Goal: Task Accomplishment & Management: Use online tool/utility

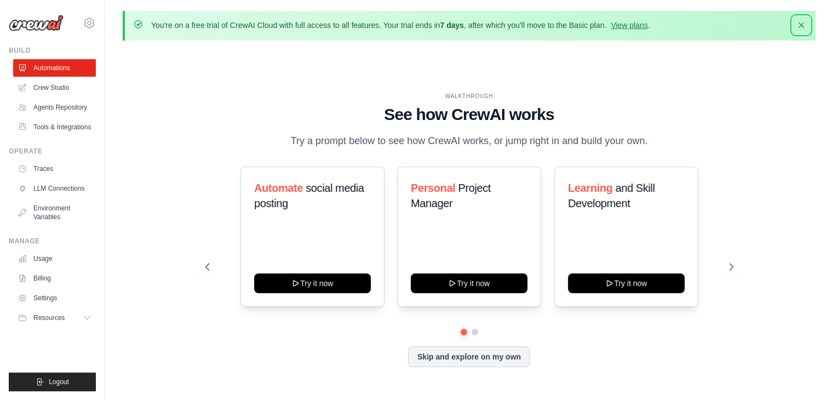
click at [800, 21] on icon "button" at bounding box center [801, 25] width 11 height 11
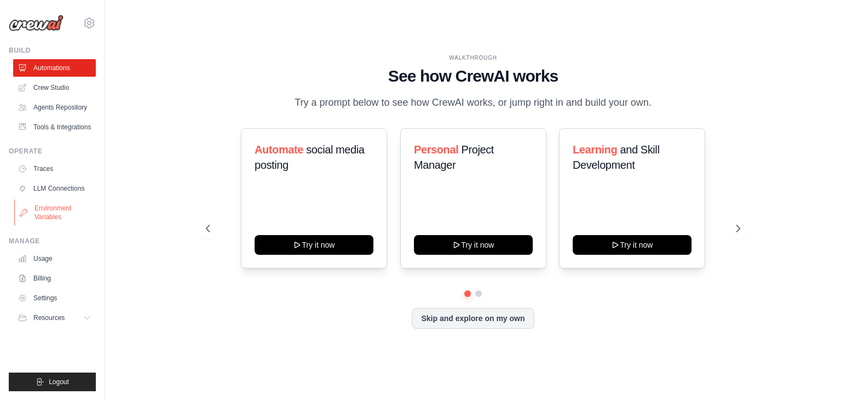
click at [44, 212] on link "Environment Variables" at bounding box center [55, 212] width 83 height 26
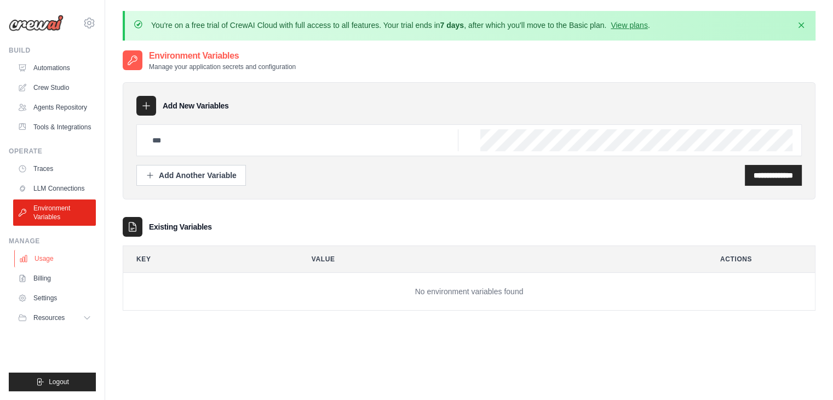
click at [37, 257] on link "Usage" at bounding box center [55, 259] width 83 height 18
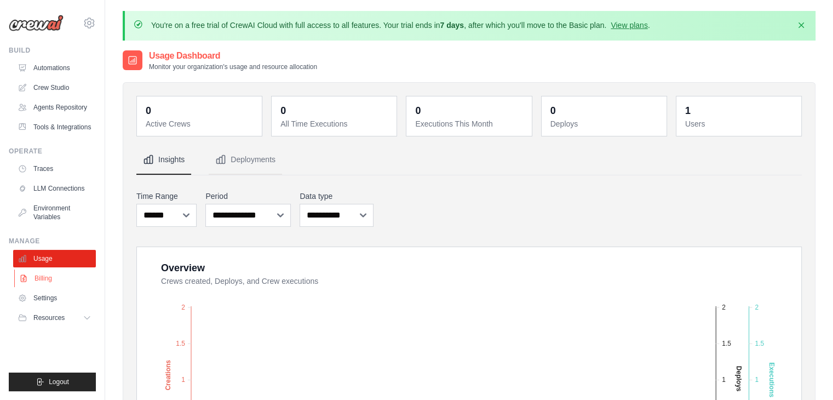
click at [37, 286] on link "Billing" at bounding box center [55, 279] width 83 height 18
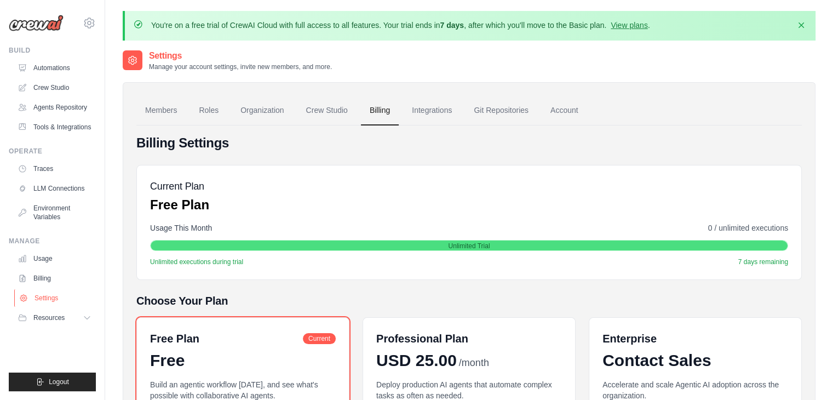
click at [37, 303] on link "Settings" at bounding box center [55, 298] width 83 height 18
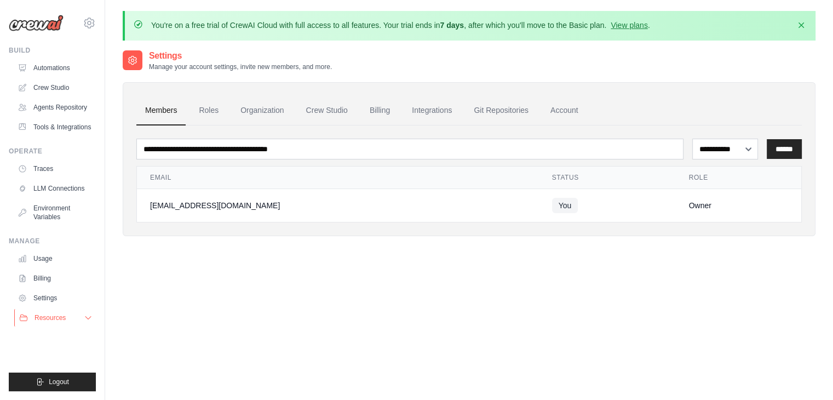
click at [39, 320] on span "Resources" at bounding box center [50, 317] width 31 height 9
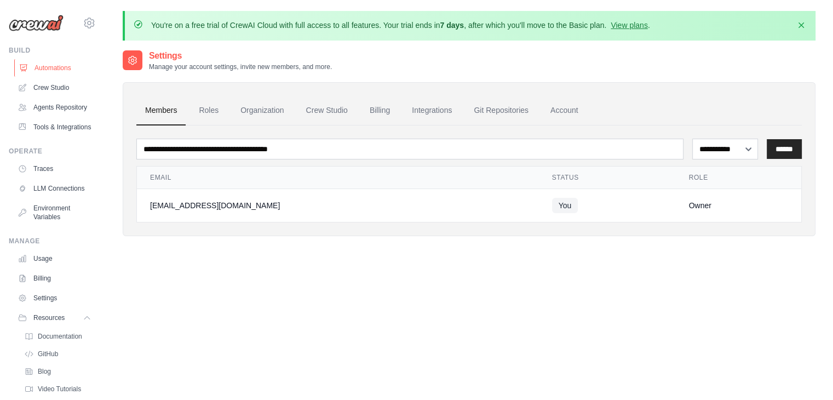
click at [41, 70] on link "Automations" at bounding box center [55, 68] width 83 height 18
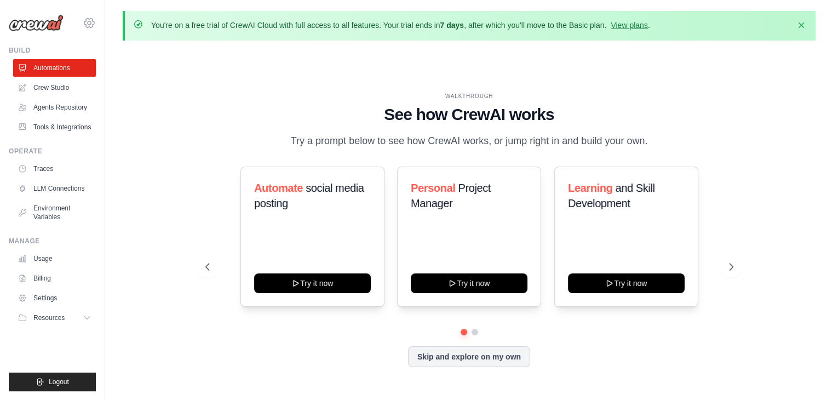
click at [90, 20] on icon at bounding box center [89, 22] width 13 height 13
click at [800, 24] on icon "button" at bounding box center [801, 25] width 11 height 11
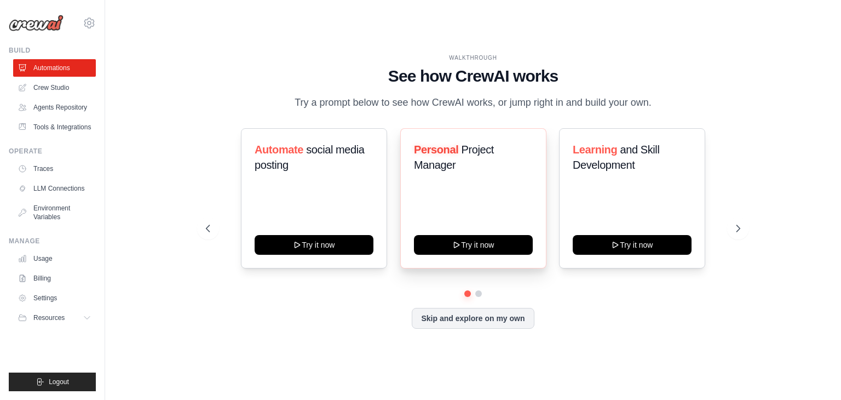
click at [474, 197] on div "Personal Project Manager Try it now" at bounding box center [473, 198] width 146 height 140
click at [55, 89] on link "Crew Studio" at bounding box center [55, 88] width 83 height 18
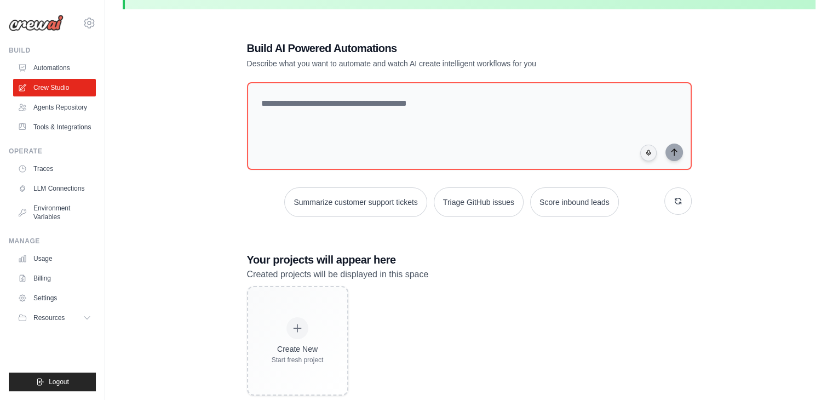
scroll to position [60, 0]
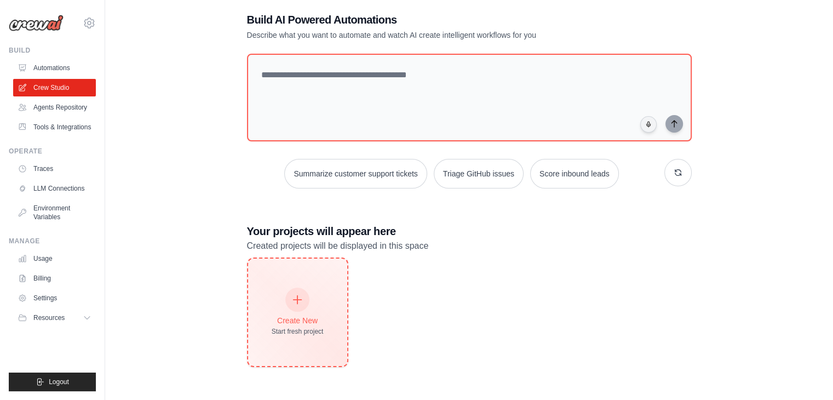
click at [297, 296] on icon at bounding box center [298, 300] width 8 height 8
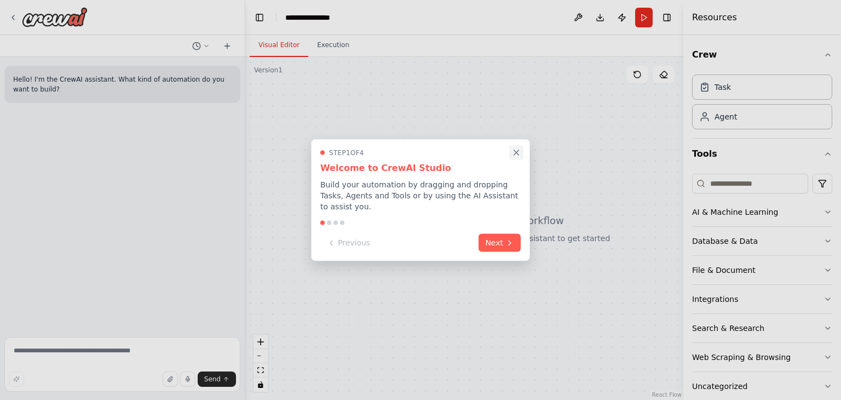
click at [515, 155] on icon "Close walkthrough" at bounding box center [516, 152] width 5 height 5
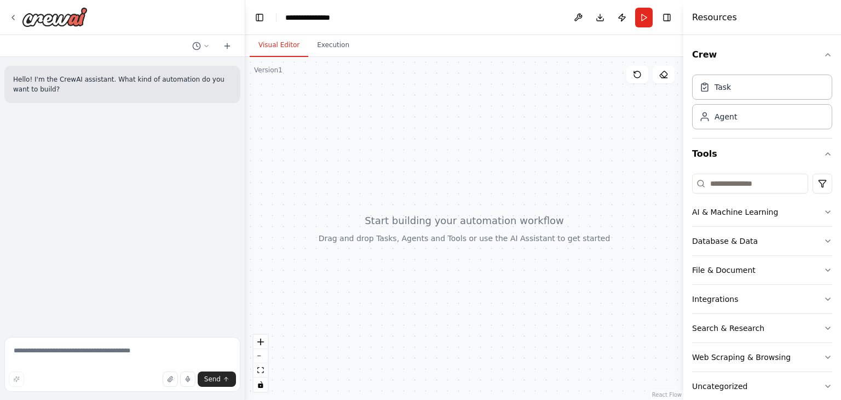
click at [301, 100] on div at bounding box center [464, 228] width 438 height 343
click at [293, 95] on div at bounding box center [464, 228] width 438 height 343
click at [268, 70] on div "Version 1" at bounding box center [268, 70] width 28 height 9
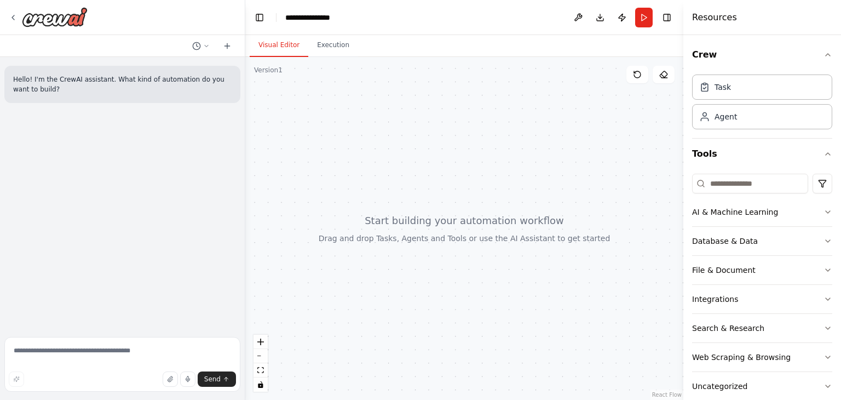
click at [268, 70] on div "Version 1" at bounding box center [268, 70] width 28 height 9
click at [291, 84] on div at bounding box center [464, 228] width 438 height 343
click at [282, 75] on div at bounding box center [464, 228] width 438 height 343
click at [261, 72] on div "Version 1" at bounding box center [268, 70] width 28 height 9
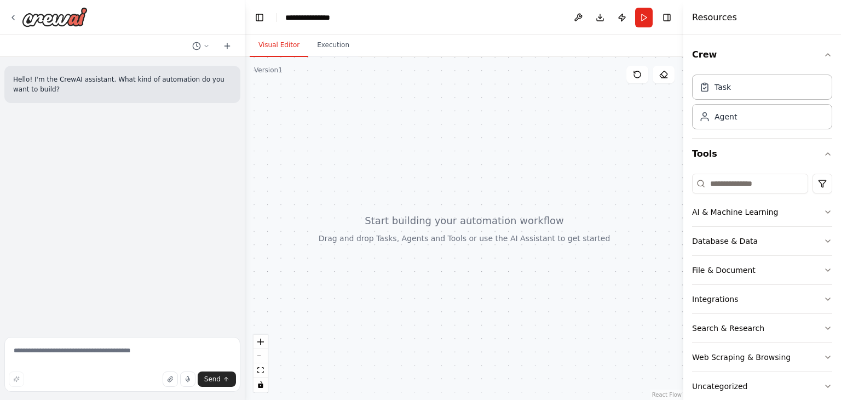
click at [259, 76] on div at bounding box center [464, 228] width 438 height 343
click at [331, 181] on div at bounding box center [464, 228] width 438 height 343
click at [335, 185] on div at bounding box center [464, 228] width 438 height 343
click at [280, 73] on div "Version 1 Show Tools Hide Agents React Flow Press enter or space to select a no…" at bounding box center [464, 228] width 438 height 343
drag, startPoint x: 323, startPoint y: 163, endPoint x: 283, endPoint y: 173, distance: 41.2
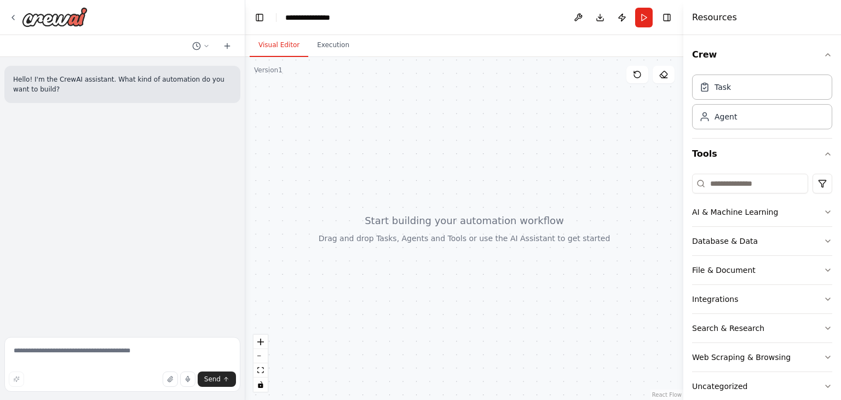
click at [283, 173] on div at bounding box center [464, 228] width 438 height 343
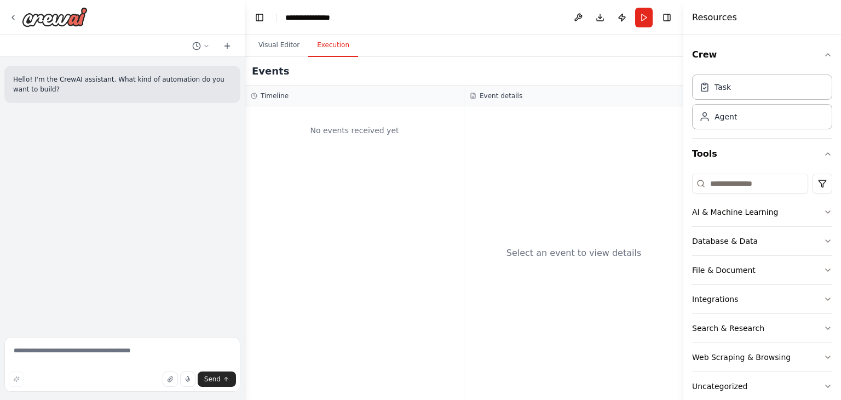
click at [320, 41] on button "Execution" at bounding box center [333, 45] width 50 height 23
drag, startPoint x: 329, startPoint y: 145, endPoint x: 276, endPoint y: 155, distance: 53.5
click at [276, 155] on div "No events received yet" at bounding box center [354, 253] width 219 height 294
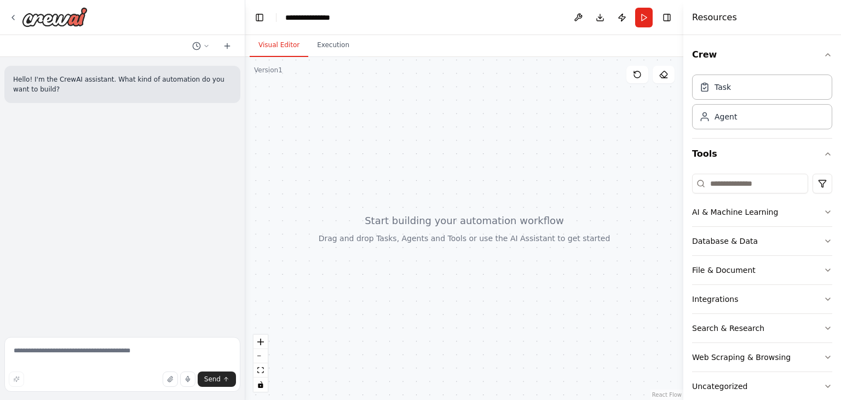
drag, startPoint x: 280, startPoint y: 143, endPoint x: 272, endPoint y: 45, distance: 98.4
click at [272, 45] on button "Visual Editor" at bounding box center [279, 45] width 59 height 23
click at [646, 13] on button "Run" at bounding box center [644, 18] width 18 height 20
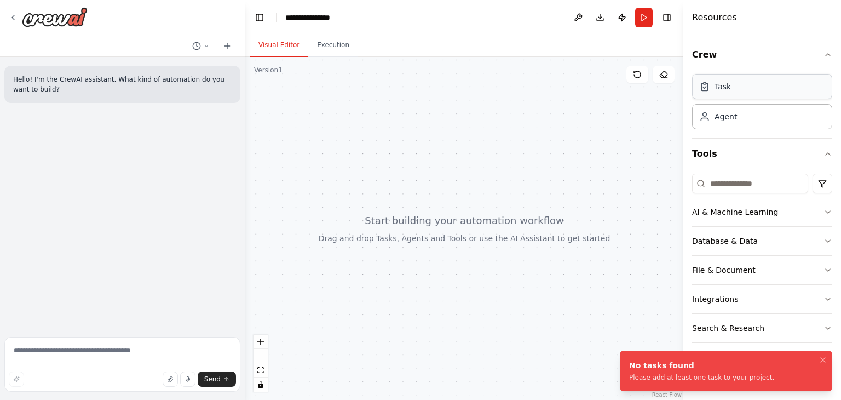
click at [741, 87] on div "Task" at bounding box center [762, 86] width 140 height 25
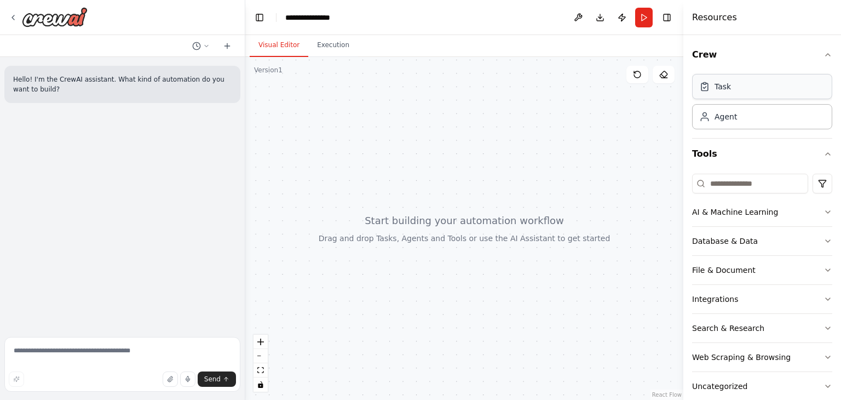
click at [739, 90] on div "Task" at bounding box center [762, 86] width 140 height 25
click at [704, 94] on div "Task" at bounding box center [762, 86] width 140 height 25
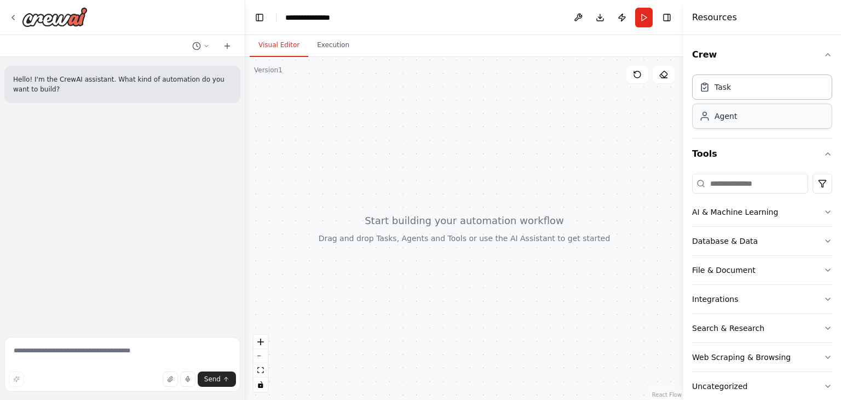
click at [701, 124] on div "Agent" at bounding box center [762, 116] width 140 height 25
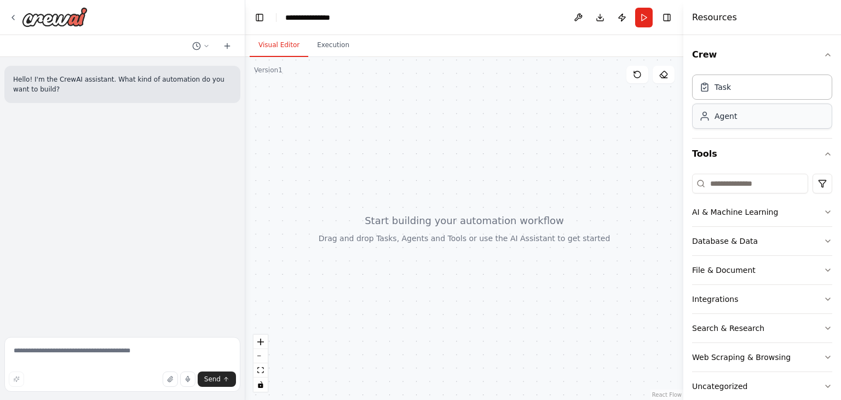
click at [701, 124] on div "Agent" at bounding box center [762, 116] width 140 height 25
click at [794, 119] on div "Agent" at bounding box center [762, 116] width 140 height 25
drag, startPoint x: 794, startPoint y: 119, endPoint x: 798, endPoint y: 105, distance: 14.6
click at [794, 120] on div "Agent" at bounding box center [762, 116] width 140 height 25
click at [824, 53] on icon "button" at bounding box center [828, 54] width 9 height 9
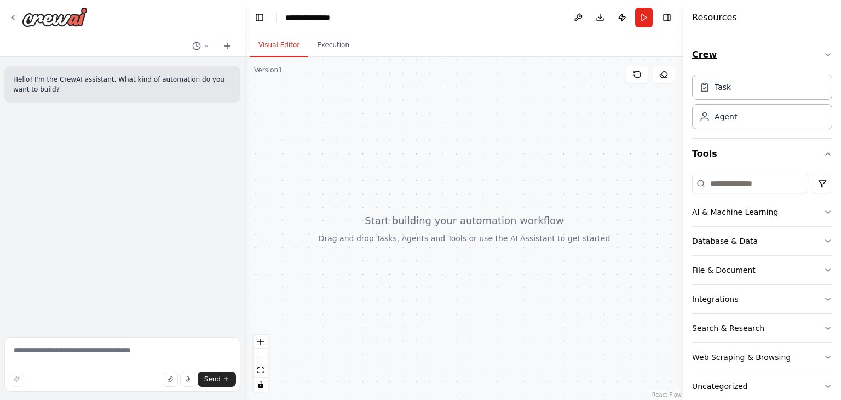
click at [822, 53] on button "Crew" at bounding box center [762, 54] width 140 height 31
click at [824, 51] on icon "button" at bounding box center [828, 54] width 9 height 9
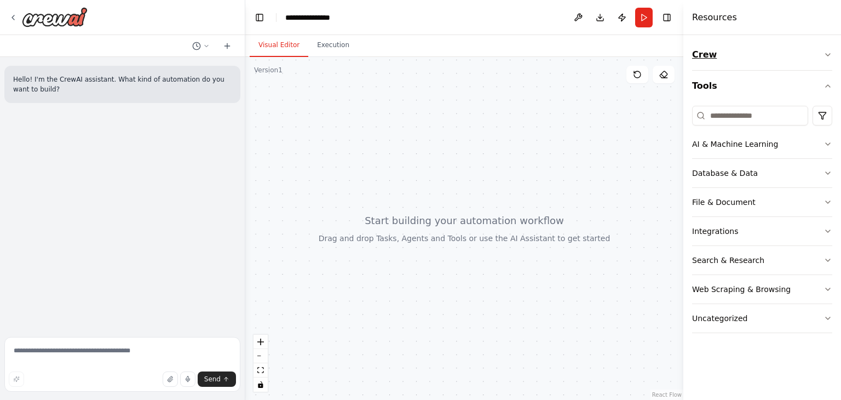
click at [820, 51] on button "Crew" at bounding box center [762, 54] width 140 height 31
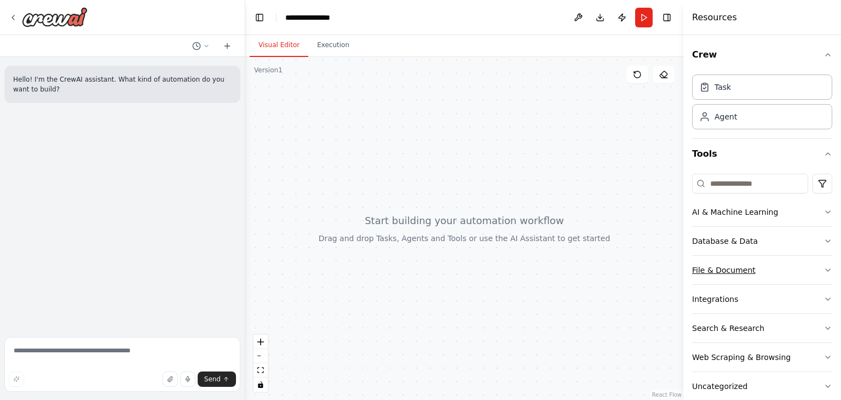
click at [758, 271] on button "File & Document" at bounding box center [762, 270] width 140 height 28
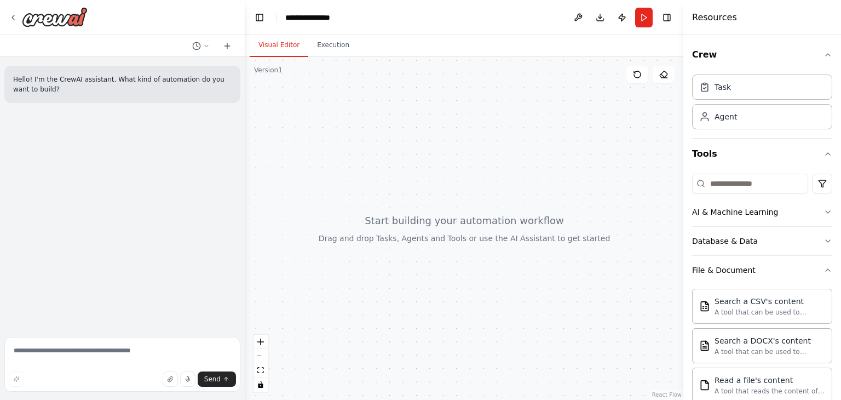
drag, startPoint x: 716, startPoint y: 184, endPoint x: 495, endPoint y: 148, distance: 223.5
click at [495, 148] on div at bounding box center [464, 228] width 438 height 343
click at [264, 79] on div at bounding box center [464, 228] width 438 height 343
click at [263, 75] on div at bounding box center [464, 228] width 438 height 343
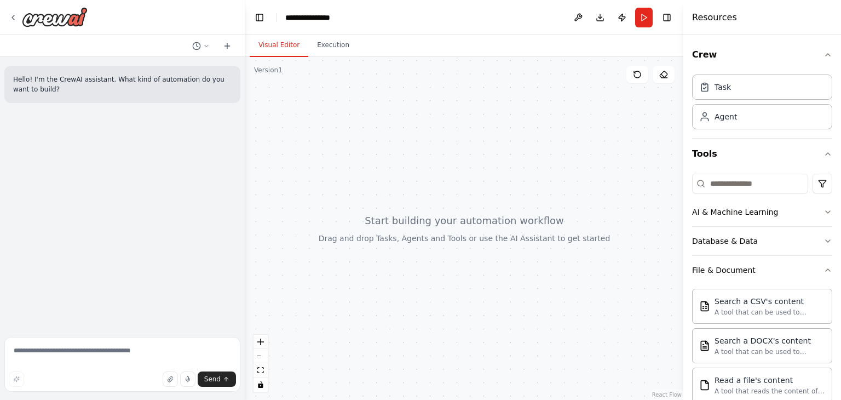
click at [263, 75] on div at bounding box center [464, 228] width 438 height 343
click at [296, 39] on button "Visual Editor" at bounding box center [279, 45] width 59 height 23
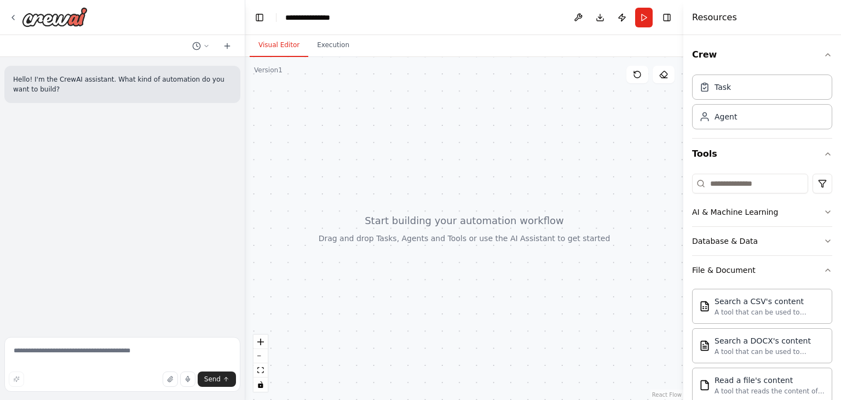
click at [583, 41] on div "Visual Editor Execution" at bounding box center [464, 46] width 438 height 22
drag, startPoint x: 583, startPoint y: 43, endPoint x: 439, endPoint y: 164, distance: 188.5
click at [439, 165] on div at bounding box center [464, 228] width 438 height 343
drag, startPoint x: 49, startPoint y: 182, endPoint x: 20, endPoint y: 256, distance: 78.9
click at [19, 227] on div "Hello! I'm the CrewAI assistant. What kind of automation do you want to build?" at bounding box center [122, 195] width 245 height 276
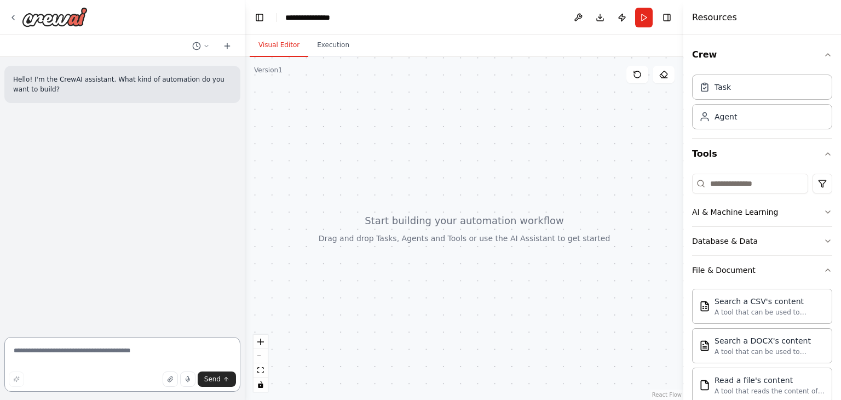
paste textarea "**********"
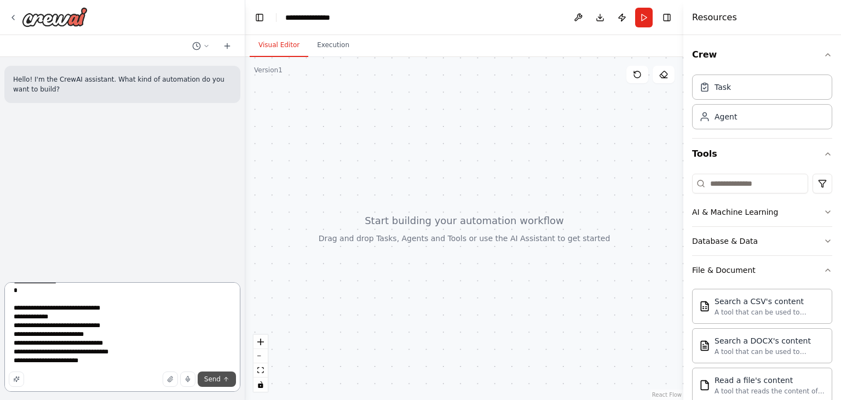
type textarea "**********"
click at [215, 380] on span "Send" at bounding box center [212, 379] width 16 height 9
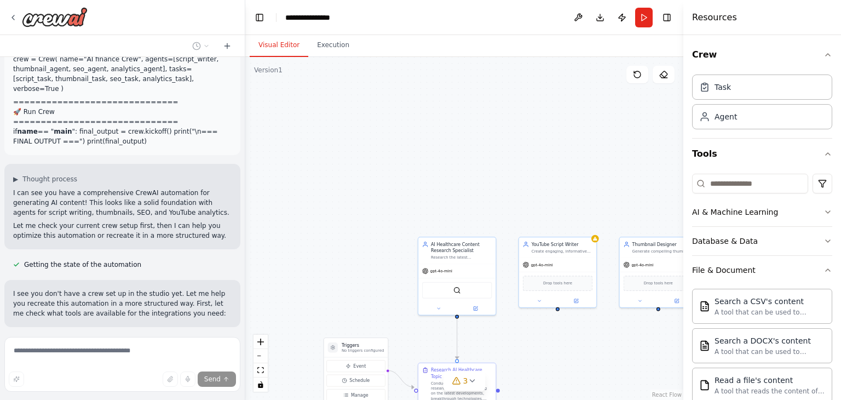
scroll to position [1482, 0]
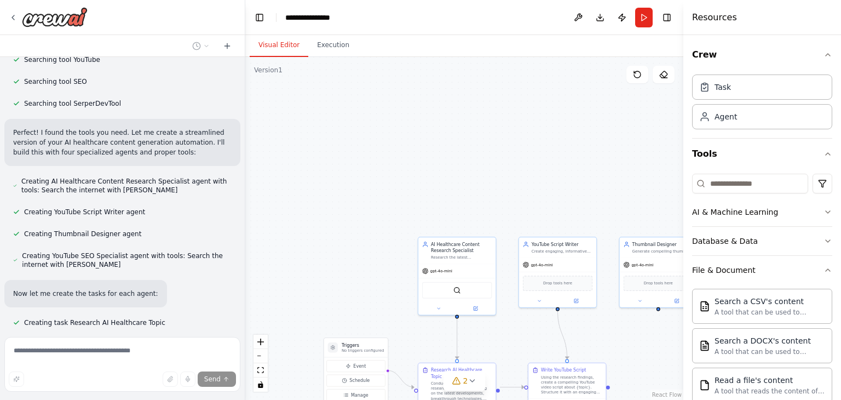
click at [494, 48] on div "Visual Editor Execution" at bounding box center [464, 46] width 438 height 22
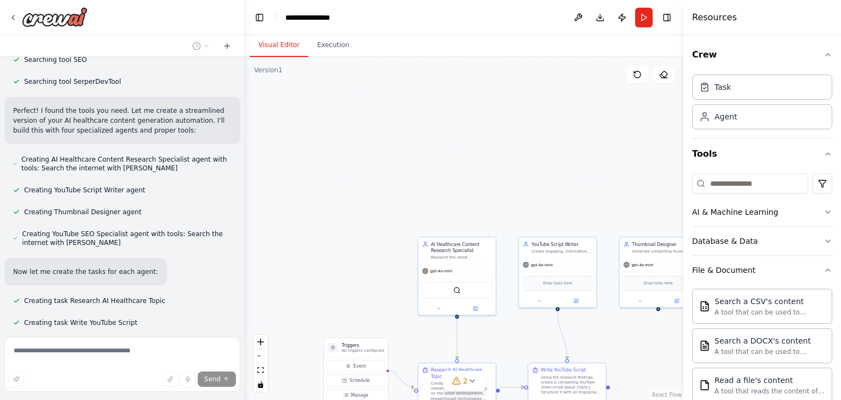
click at [491, 48] on div "Visual Editor Execution" at bounding box center [464, 46] width 438 height 22
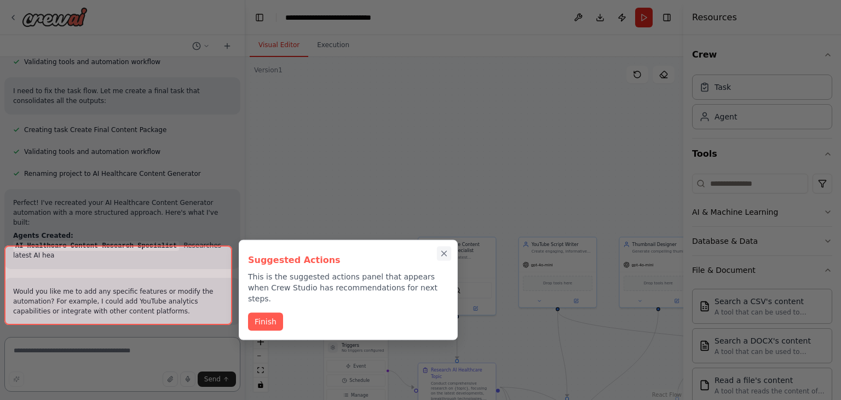
scroll to position [1913, 0]
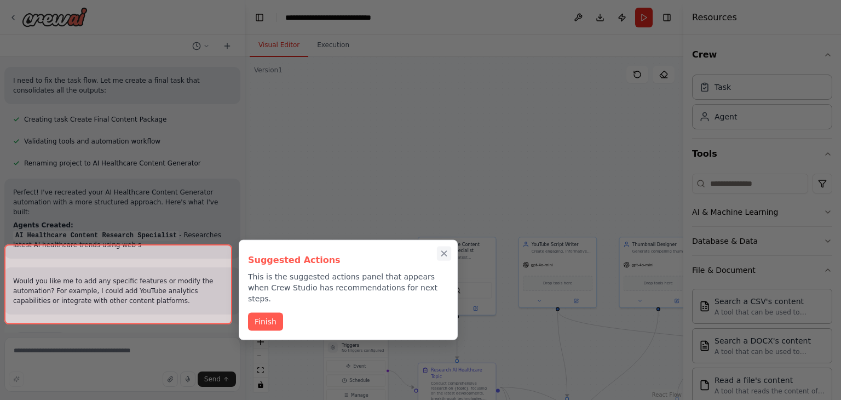
click at [447, 253] on icon "Close walkthrough" at bounding box center [444, 254] width 10 height 10
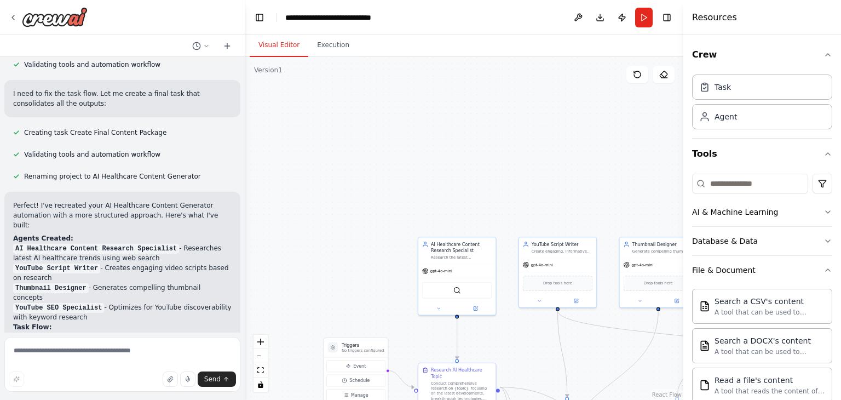
scroll to position [1858, 0]
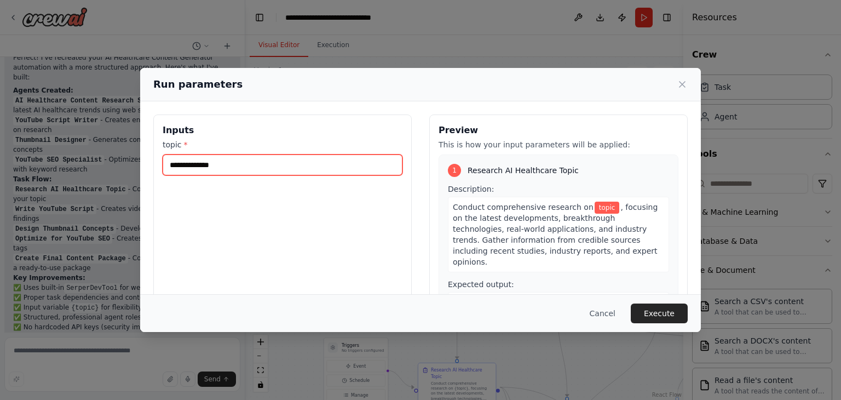
click at [215, 168] on input "topic *" at bounding box center [283, 164] width 240 height 21
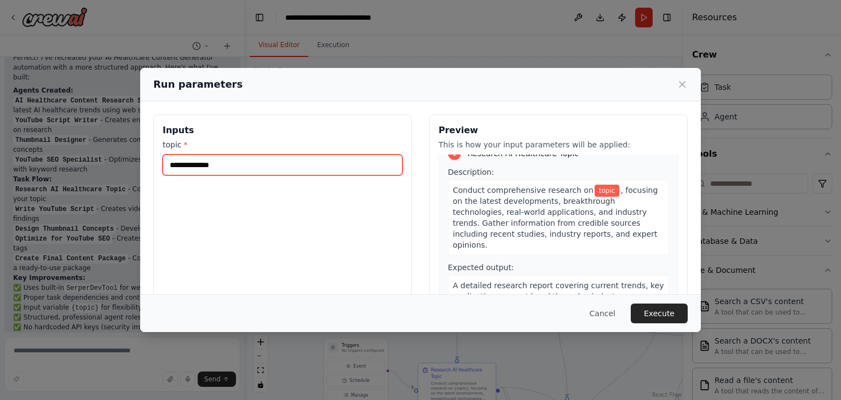
scroll to position [0, 0]
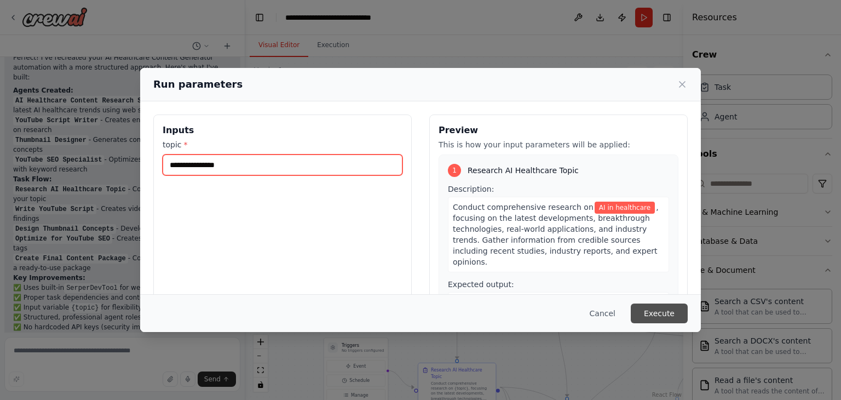
type input "**********"
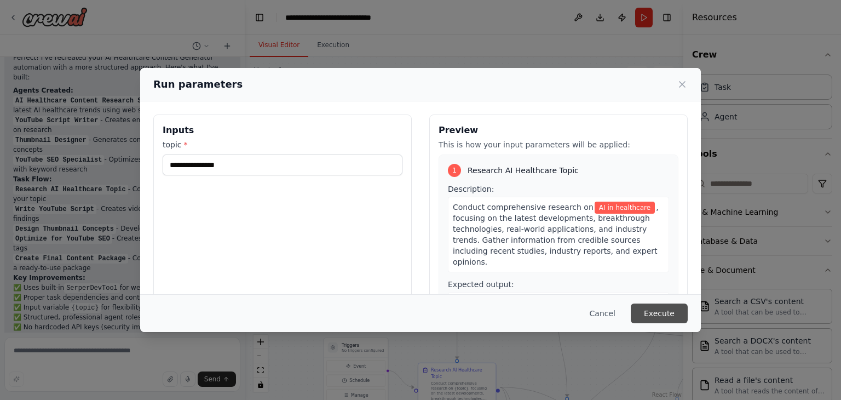
click at [679, 312] on button "Execute" at bounding box center [659, 313] width 57 height 20
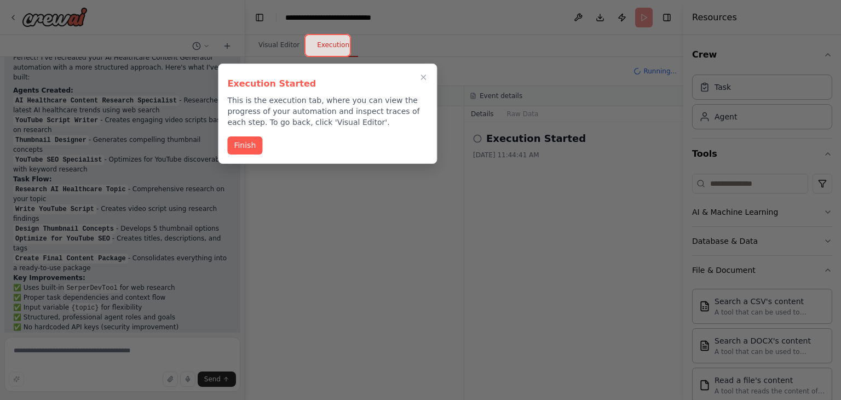
click at [427, 75] on icon "Close walkthrough" at bounding box center [423, 77] width 9 height 9
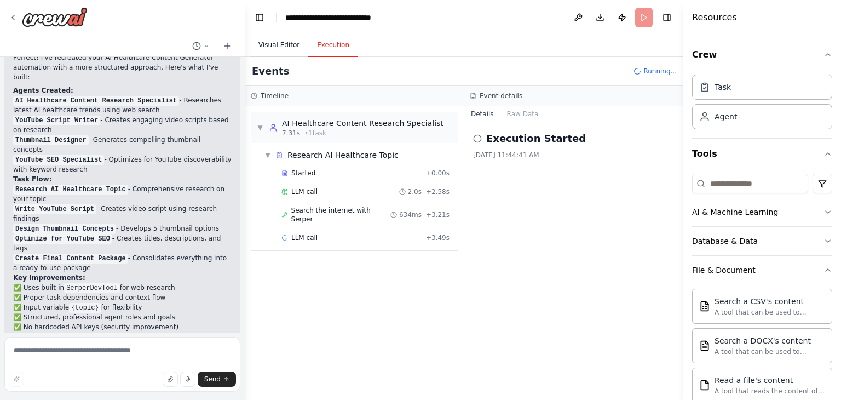
click at [270, 44] on button "Visual Editor" at bounding box center [279, 45] width 59 height 23
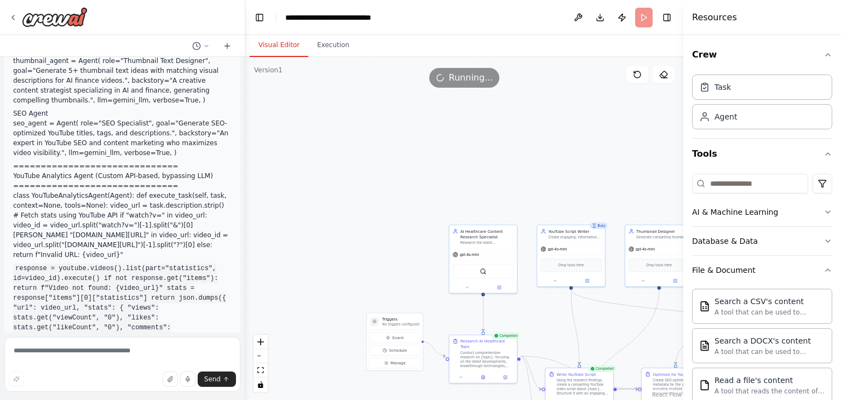
scroll to position [822, 0]
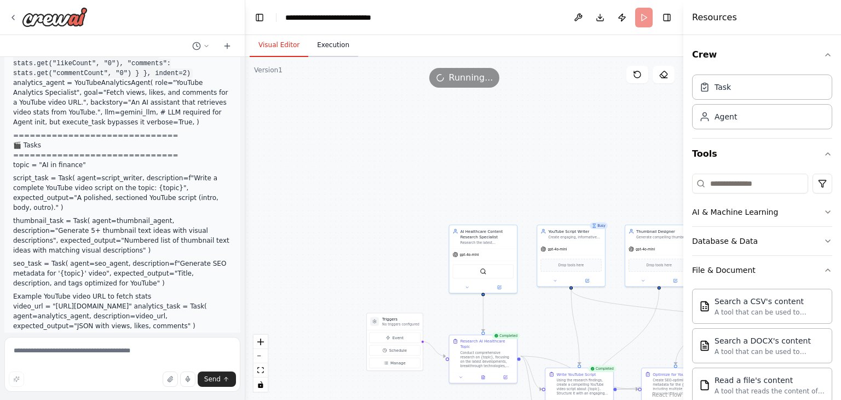
click at [333, 50] on button "Execution" at bounding box center [333, 45] width 50 height 23
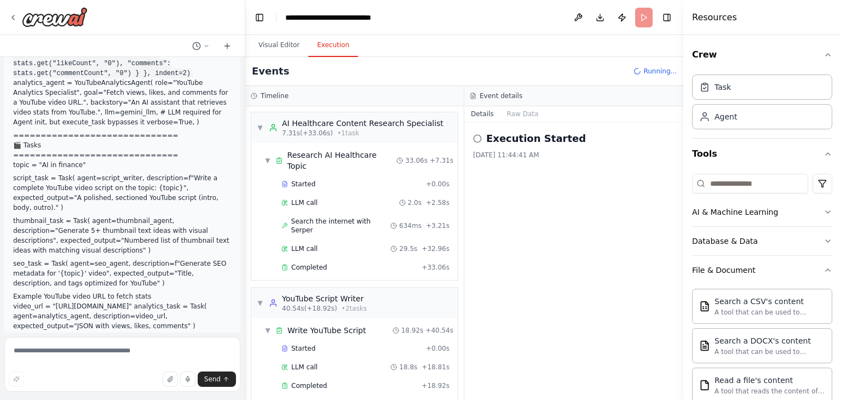
scroll to position [317, 0]
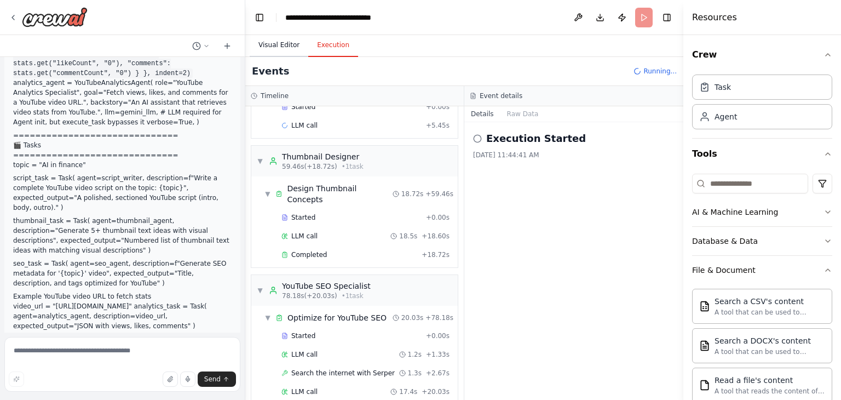
click at [266, 47] on button "Visual Editor" at bounding box center [279, 45] width 59 height 23
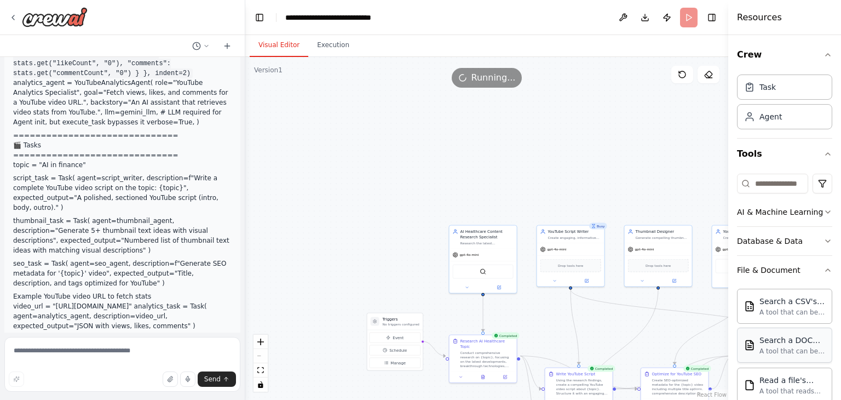
drag, startPoint x: 684, startPoint y: 328, endPoint x: 797, endPoint y: 327, distance: 113.4
click at [797, 327] on div "Resources Crew Task Agent Tools AI & Machine Learning Database & Data File & Do…" at bounding box center [785, 200] width 113 height 400
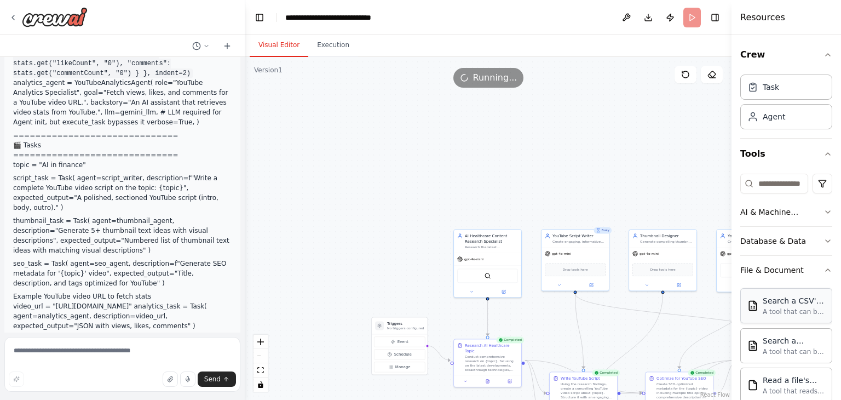
drag, startPoint x: 730, startPoint y: 317, endPoint x: 778, endPoint y: 318, distance: 48.2
click at [778, 318] on div "Resources Crew Task Agent Tools AI & Machine Learning Database & Data File & Do…" at bounding box center [787, 200] width 110 height 400
click at [320, 44] on button "Execution" at bounding box center [333, 45] width 50 height 23
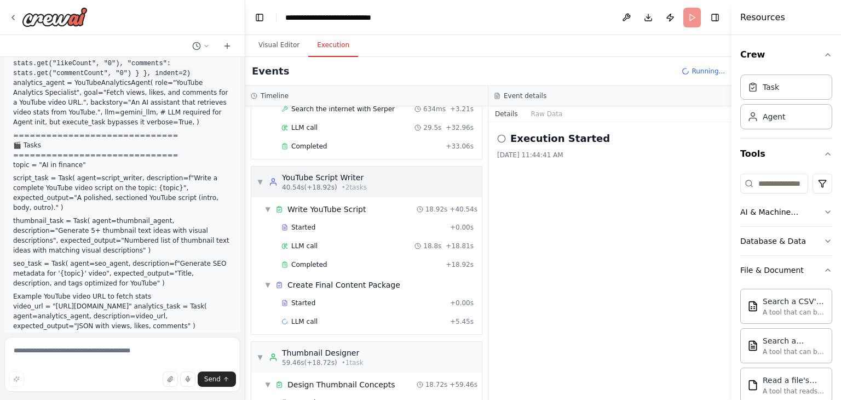
scroll to position [0, 0]
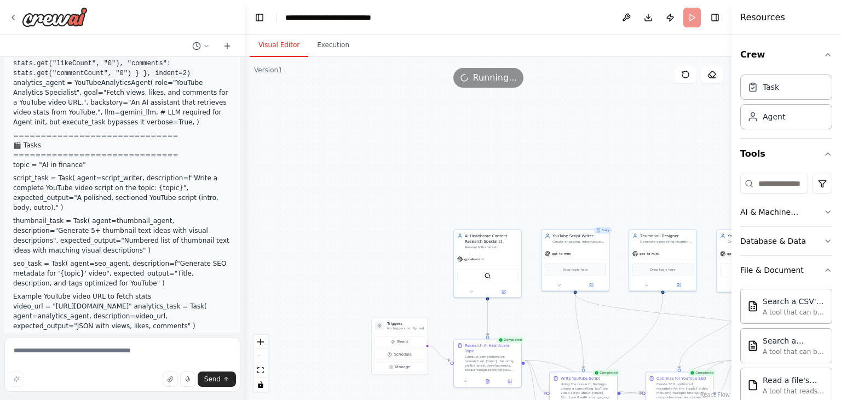
click at [270, 47] on button "Visual Editor" at bounding box center [279, 45] width 59 height 23
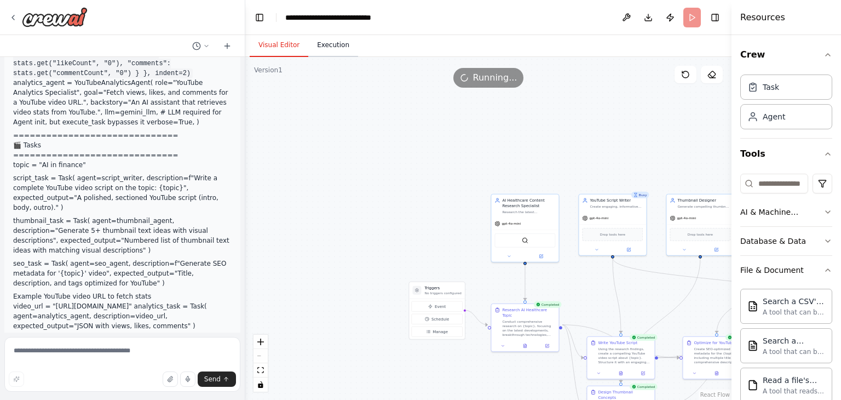
click at [315, 43] on button "Execution" at bounding box center [333, 45] width 50 height 23
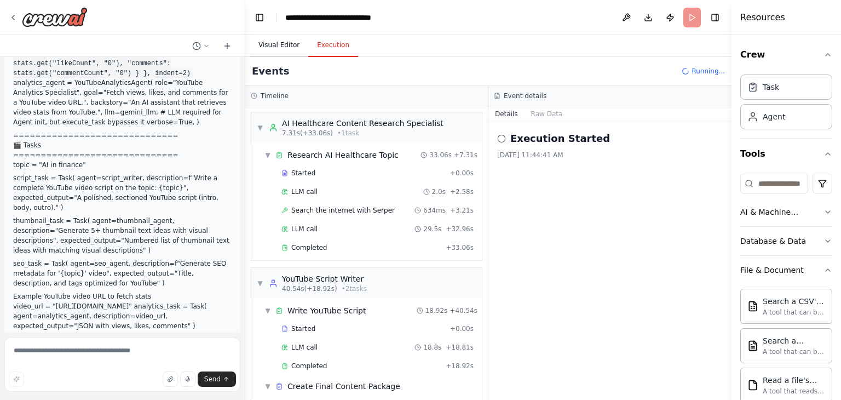
click at [283, 48] on button "Visual Editor" at bounding box center [279, 45] width 59 height 23
